Goal: Task Accomplishment & Management: Use online tool/utility

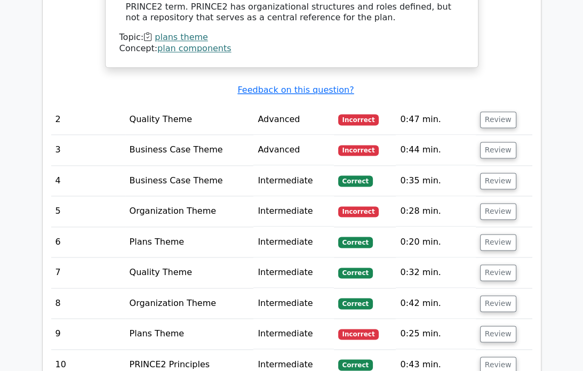
scroll to position [1237, 0]
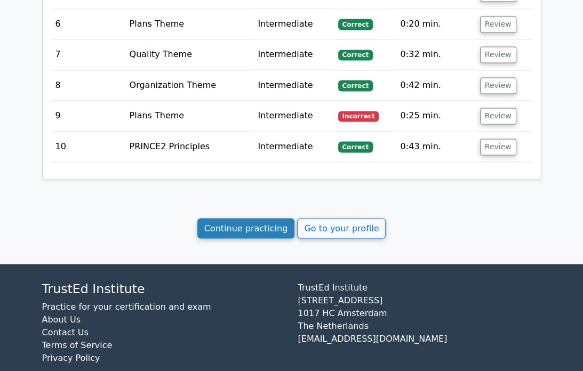
click at [262, 218] on link "Continue practicing" at bounding box center [246, 228] width 98 height 20
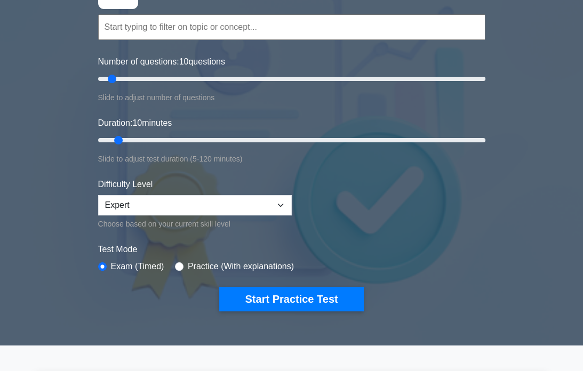
scroll to position [100, 0]
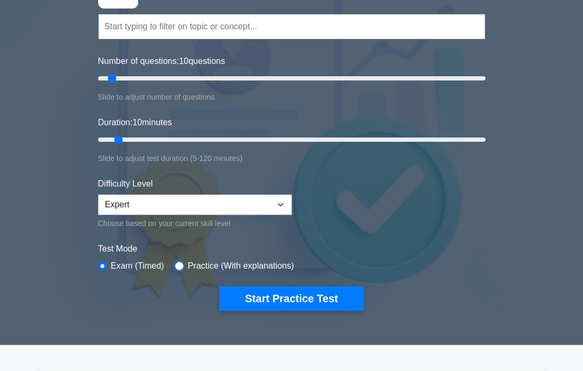
click at [176, 264] on input "radio" at bounding box center [179, 266] width 9 height 9
radio input "true"
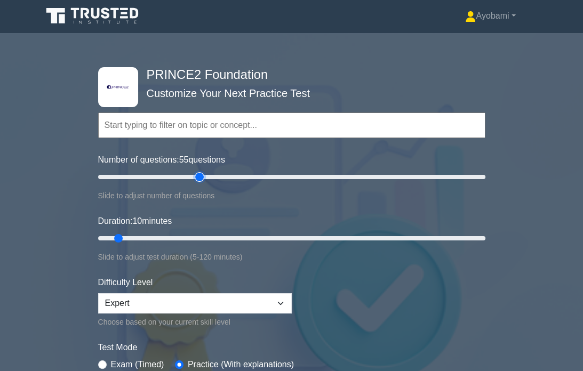
scroll to position [0, 0]
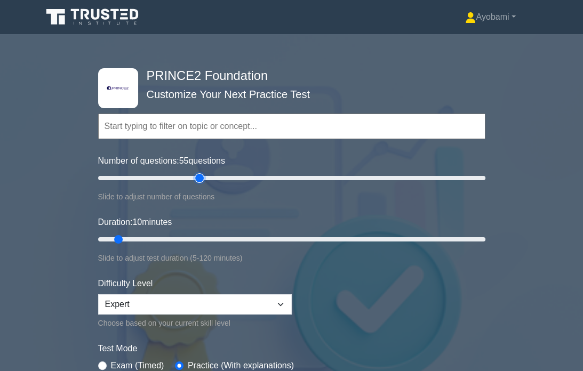
click at [202, 178] on input "Number of questions: 55 questions" at bounding box center [291, 178] width 387 height 13
type input "70"
click at [229, 178] on input "Number of questions: 70 questions" at bounding box center [291, 178] width 387 height 13
click at [180, 237] on input "Duration: 10 minutes" at bounding box center [291, 239] width 387 height 13
click at [207, 237] on input "Duration: 35 minutes" at bounding box center [291, 239] width 387 height 13
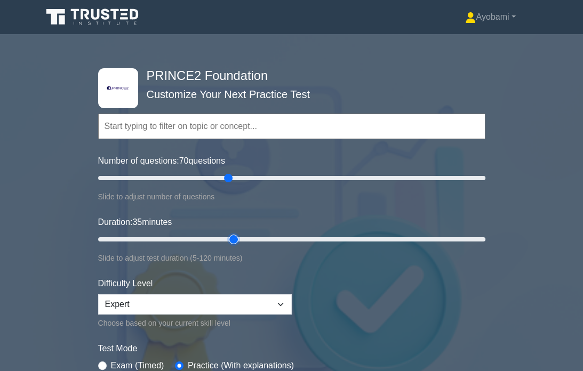
click at [242, 237] on input "Duration: 35 minutes" at bounding box center [291, 239] width 387 height 13
click at [276, 237] on input "Duration: 45 minutes" at bounding box center [291, 239] width 387 height 13
click at [319, 236] on input "Duration: 70 minutes" at bounding box center [291, 239] width 387 height 13
click at [334, 239] on input "Duration: 70 minutes" at bounding box center [291, 239] width 387 height 13
click at [344, 238] on input "Duration: 80 minutes" at bounding box center [291, 239] width 387 height 13
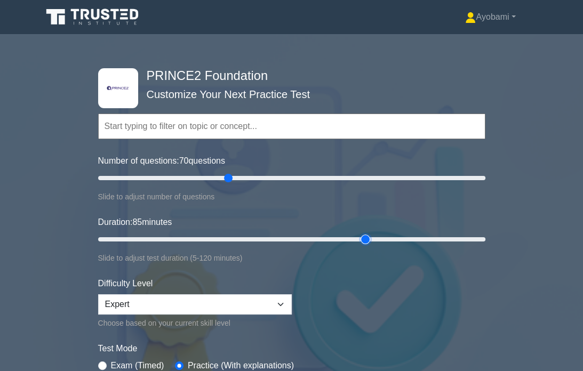
click at [358, 235] on input "Duration: 85 minutes" at bounding box center [291, 239] width 387 height 13
type input "90"
click at [375, 236] on input "Duration: 90 minutes" at bounding box center [291, 239] width 387 height 13
